Goal: Go to known website: Access a specific website the user already knows

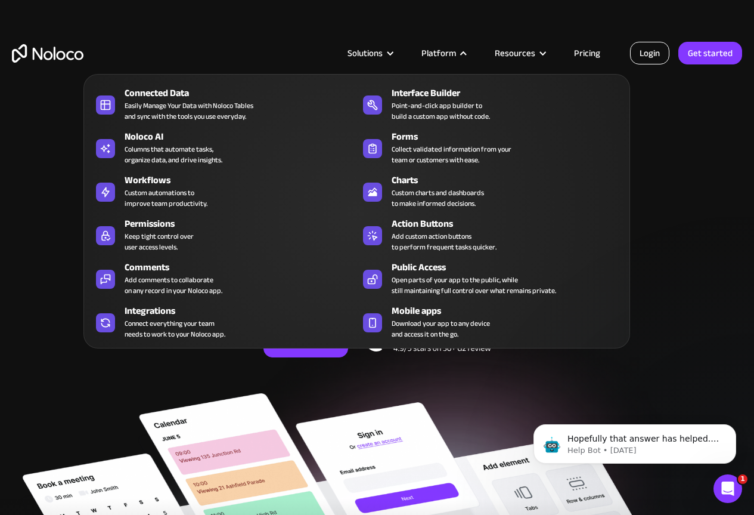
click at [665, 56] on link "Login" at bounding box center [649, 53] width 39 height 23
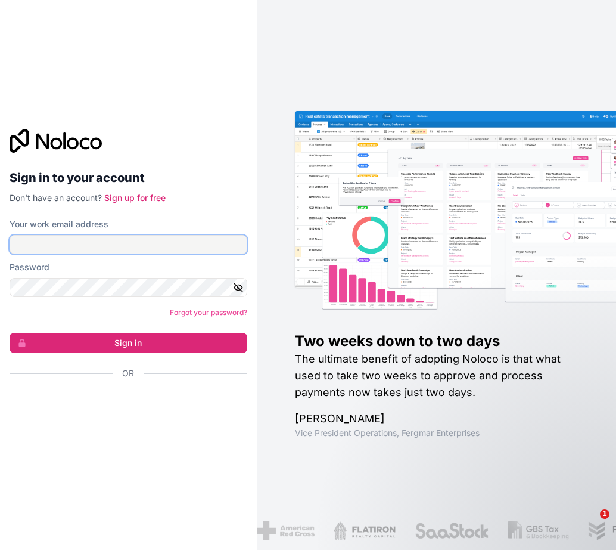
type input "selpa@selpasemicom.com"
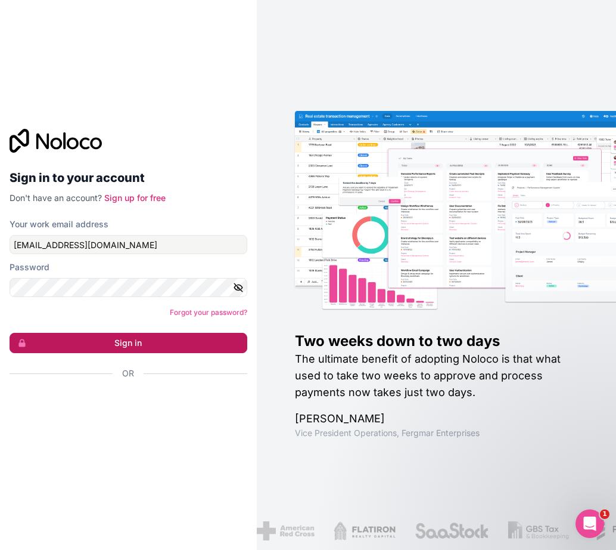
drag, startPoint x: 543, startPoint y: 0, endPoint x: 65, endPoint y: 348, distance: 590.6
click at [65, 348] on button "Sign in" at bounding box center [129, 343] width 238 height 20
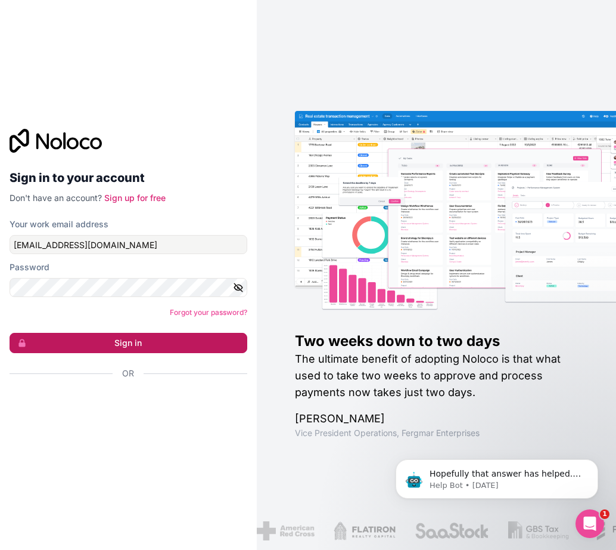
click at [125, 343] on button "Sign in" at bounding box center [129, 343] width 238 height 20
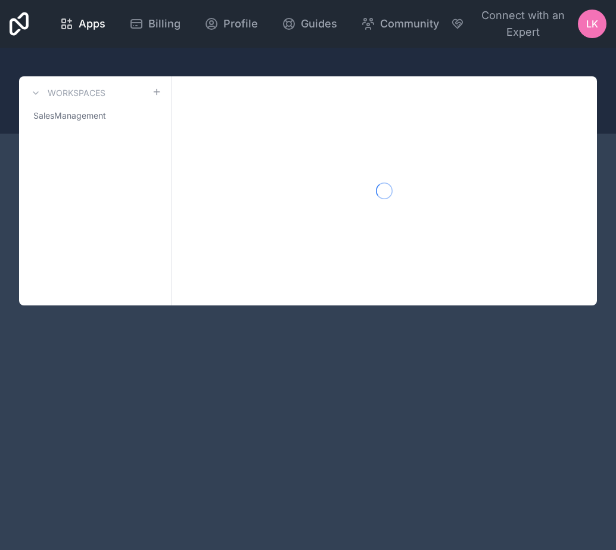
click at [145, 334] on div "Apps Billing Profile Guides Community Connect with an Expert LK Billing Profile…" at bounding box center [308, 275] width 616 height 550
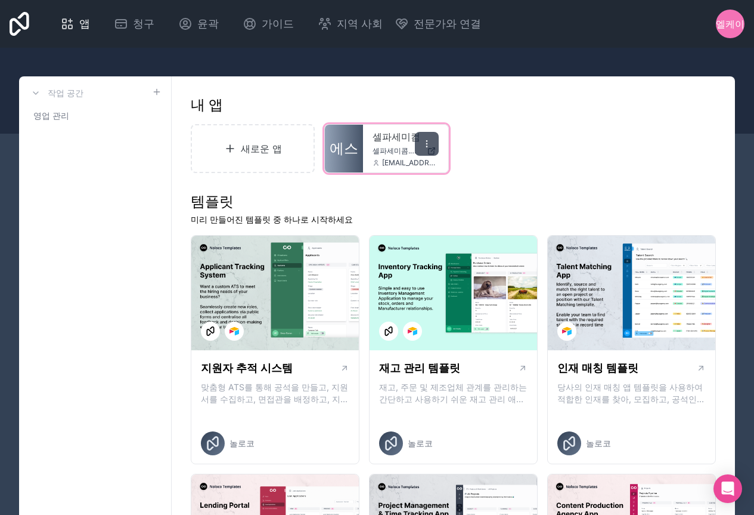
click at [430, 145] on icon at bounding box center [427, 144] width 10 height 10
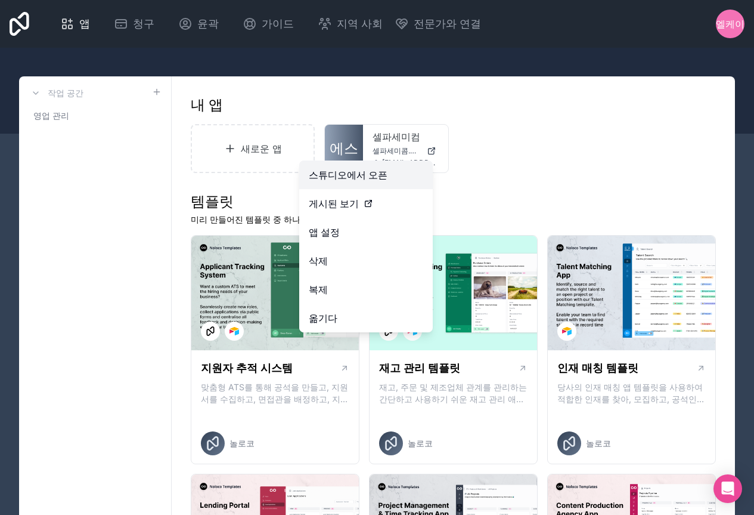
click at [342, 175] on font "스튜디오에서 오픈" at bounding box center [348, 175] width 79 height 12
